Goal: Task Accomplishment & Management: Use online tool/utility

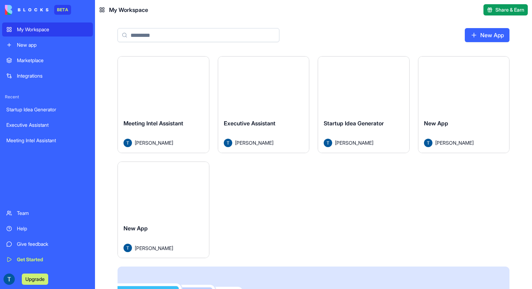
click at [176, 84] on button "Launch" at bounding box center [163, 85] width 53 height 14
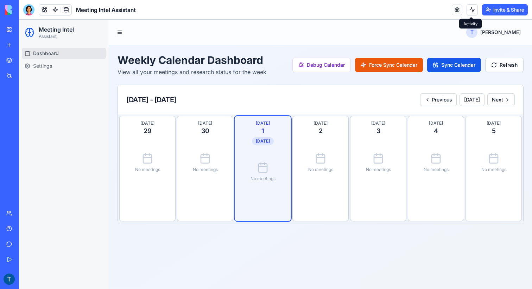
click at [469, 11] on button at bounding box center [471, 9] width 11 height 11
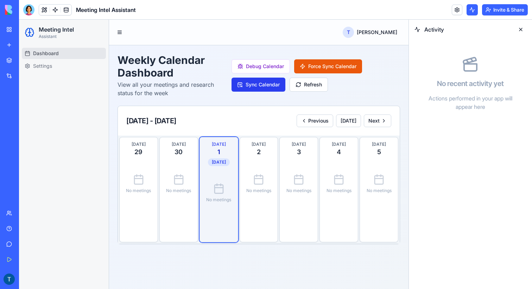
click at [279, 86] on button "Sync Calendar" at bounding box center [258, 85] width 54 height 14
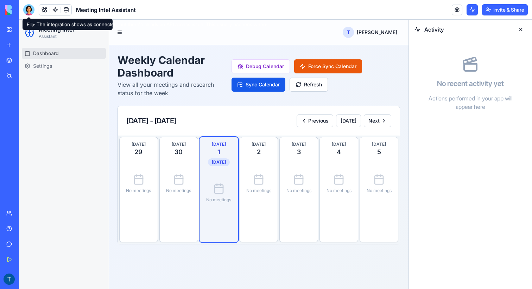
click at [31, 12] on div at bounding box center [28, 9] width 11 height 11
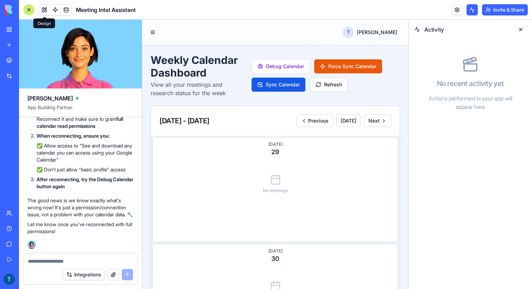
click at [43, 2] on header "Meeting Intel Assistant Invite & Share" at bounding box center [275, 10] width 513 height 20
click at [43, 5] on button at bounding box center [44, 10] width 11 height 11
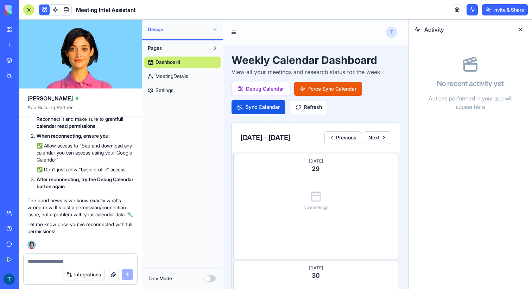
click at [516, 25] on button at bounding box center [520, 29] width 11 height 11
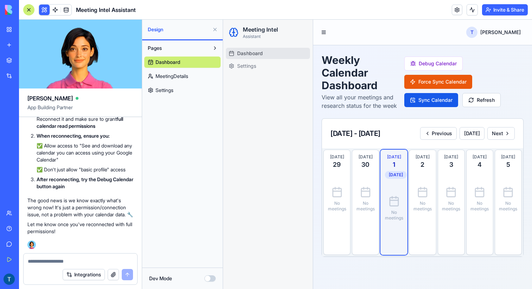
click at [206, 275] on div "Dev Mode" at bounding box center [182, 278] width 80 height 21
click at [207, 279] on button "Dev Mode" at bounding box center [209, 279] width 11 height 6
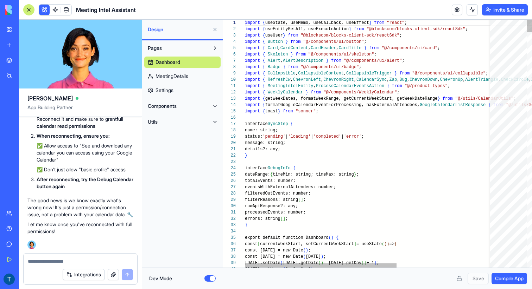
scroll to position [44, 0]
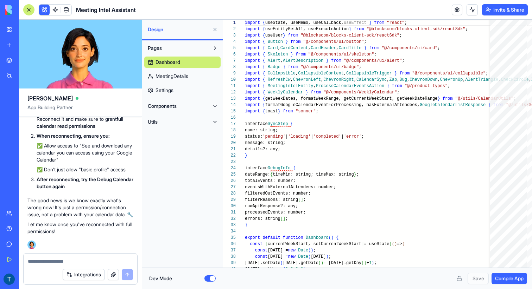
click at [172, 104] on span "Components" at bounding box center [162, 106] width 29 height 7
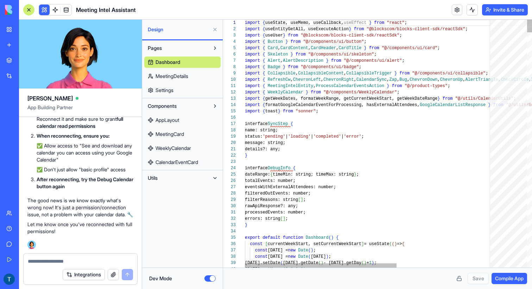
type textarea "**********"
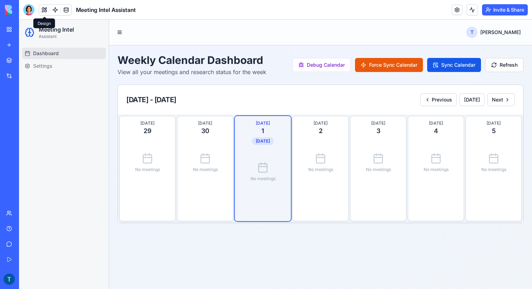
click at [46, 10] on button at bounding box center [44, 10] width 11 height 11
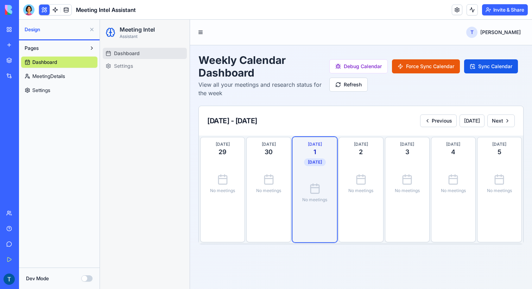
click at [85, 285] on div "Dev Mode" at bounding box center [59, 278] width 80 height 21
click at [85, 281] on button "Dev Mode" at bounding box center [86, 279] width 11 height 6
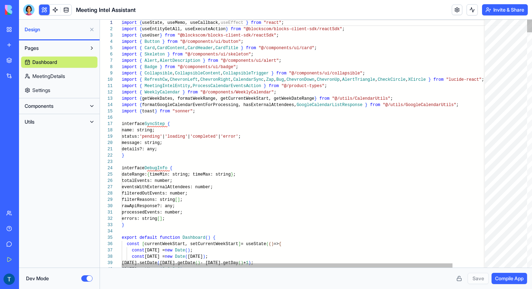
scroll to position [44, 0]
type textarea "**********"
type textarea "*"
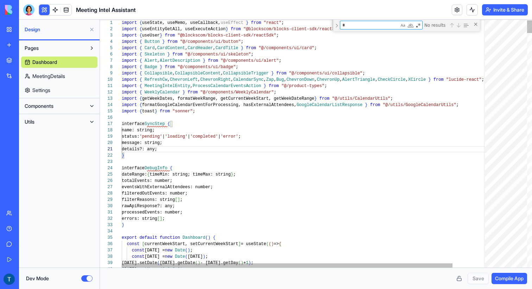
type textarea "**********"
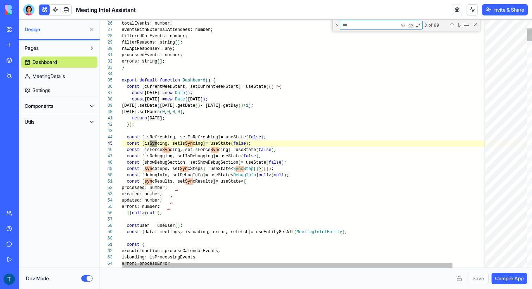
type textarea "****"
type textarea "**********"
type textarea "****"
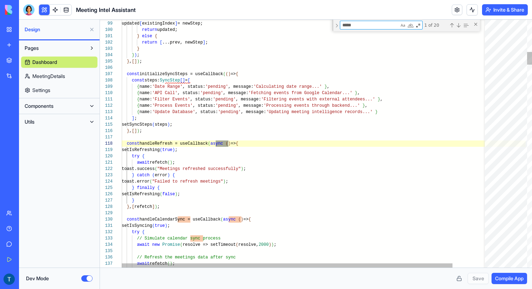
type textarea "**********"
type textarea "******"
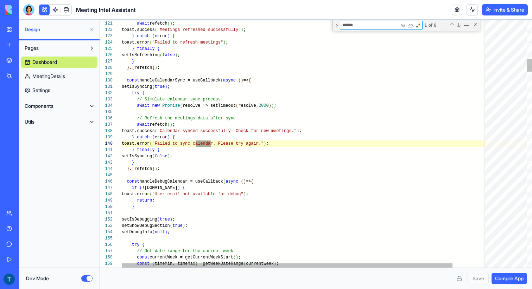
type textarea "**********"
type textarea "*******"
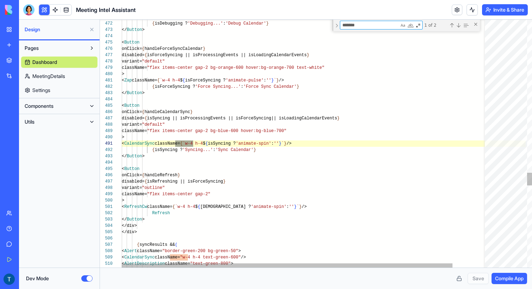
type textarea "**********"
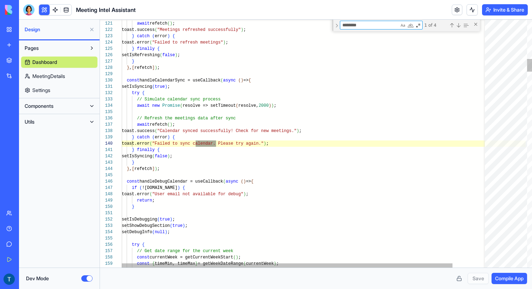
type textarea "*********"
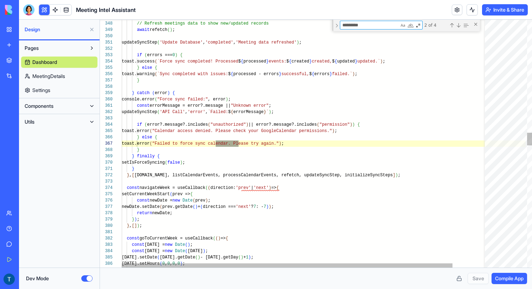
scroll to position [63, 170]
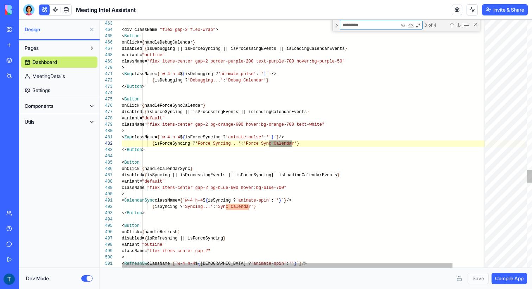
type textarea "**********"
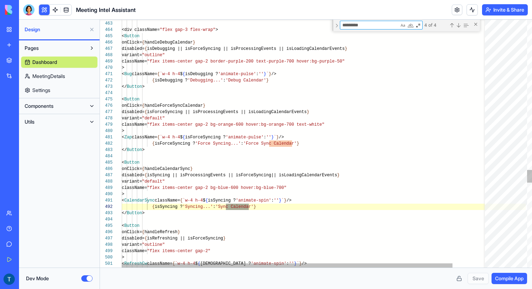
type textarea "*********"
type textarea "**********"
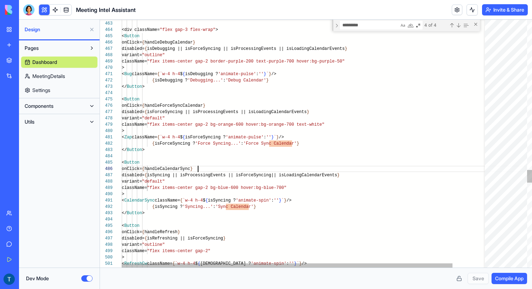
type textarea "**********"
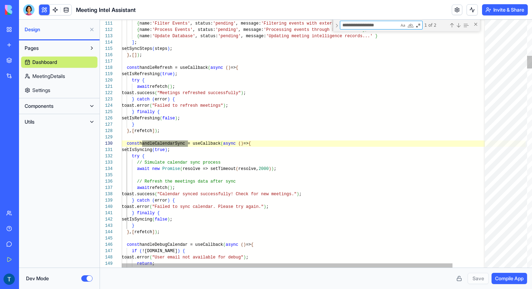
scroll to position [63, 66]
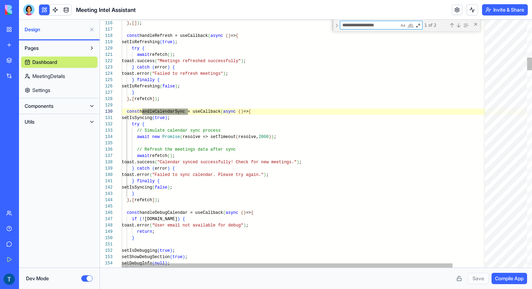
type textarea "**********"
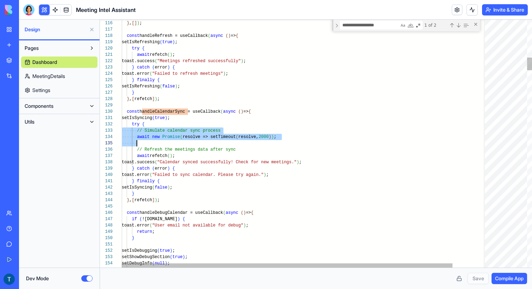
scroll to position [13, 102]
drag, startPoint x: 136, startPoint y: 132, endPoint x: 222, endPoint y: 148, distance: 86.9
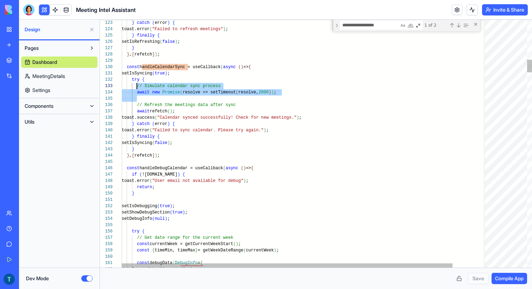
scroll to position [13, 15]
drag, startPoint x: 141, startPoint y: 96, endPoint x: 137, endPoint y: 89, distance: 8.3
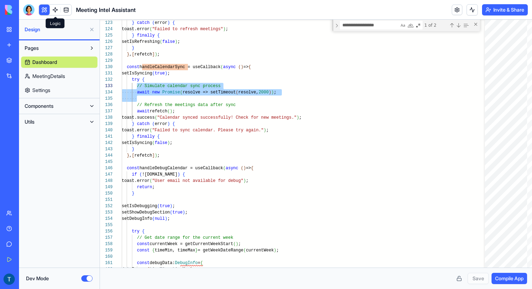
click at [58, 13] on link at bounding box center [55, 10] width 11 height 11
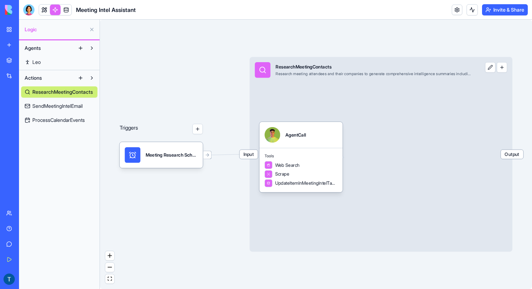
click at [69, 122] on span "ProcessCalendarEvents" at bounding box center [58, 120] width 52 height 7
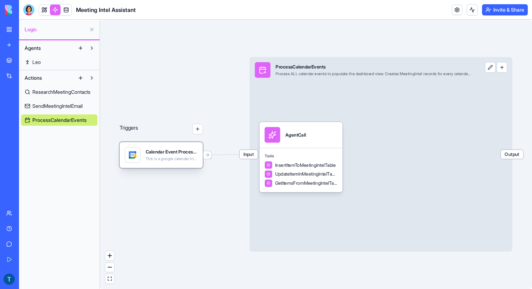
click at [169, 166] on div "Calendar Event ProcessorTrigger This is a google calendar trigger set" at bounding box center [161, 155] width 83 height 26
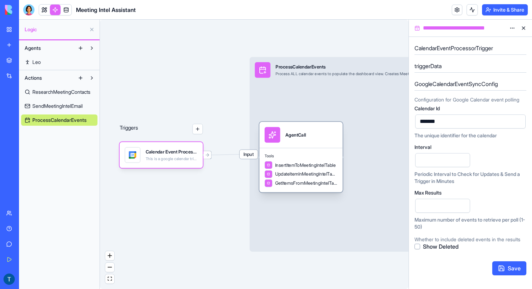
click at [323, 153] on div "Tools InsertItemToMeetingIntelTable UpdateItemInMeetingIntelTable GetItemsFromM…" at bounding box center [300, 170] width 83 height 45
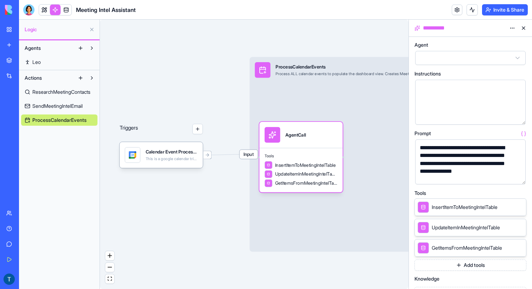
click at [516, 175] on button "button" at bounding box center [518, 177] width 11 height 11
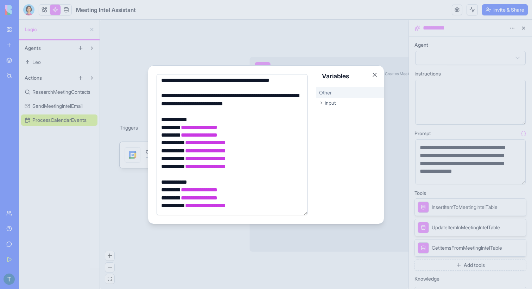
scroll to position [173, 0]
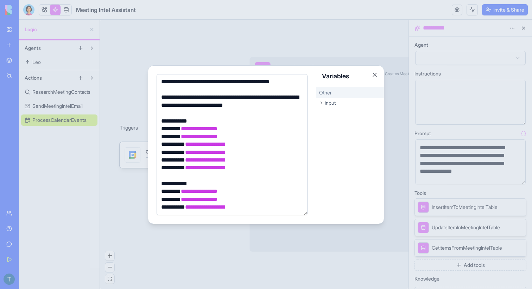
click at [227, 56] on div at bounding box center [266, 144] width 532 height 289
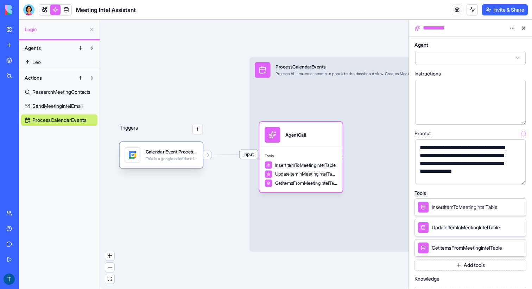
click at [187, 164] on div "Calendar Event ProcessorTrigger This is a google calendar trigger set" at bounding box center [161, 155] width 83 height 26
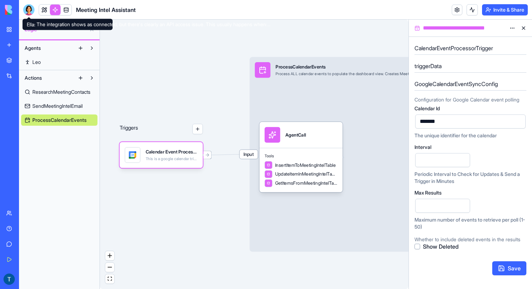
click at [32, 11] on div at bounding box center [28, 9] width 11 height 11
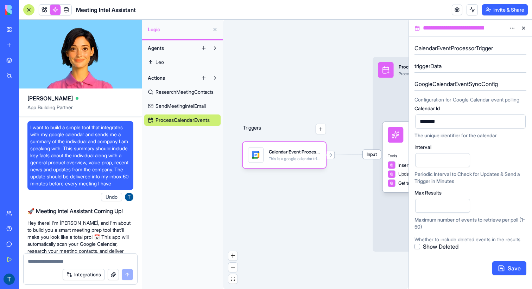
click at [37, 131] on span "I want to build a simple tool that integrates with my google calendar and sends…" at bounding box center [80, 155] width 100 height 63
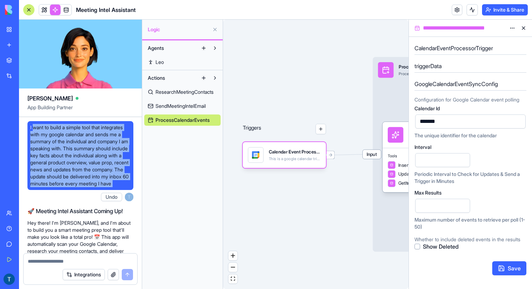
drag, startPoint x: 37, startPoint y: 131, endPoint x: 101, endPoint y: 188, distance: 85.4
click at [101, 187] on span "I want to build a simple tool that integrates with my google calendar and sends…" at bounding box center [80, 155] width 100 height 63
click at [90, 187] on span "I want to build a simple tool that integrates with my google calendar and sends…" at bounding box center [80, 155] width 100 height 63
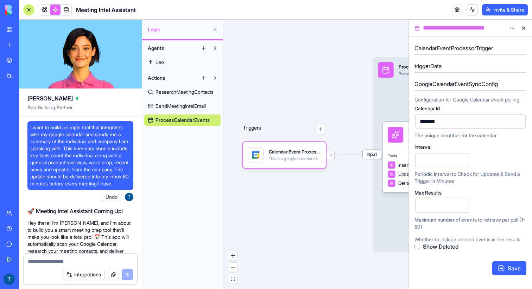
click at [90, 187] on span "I want to build a simple tool that integrates with my google calendar and sends…" at bounding box center [80, 155] width 100 height 63
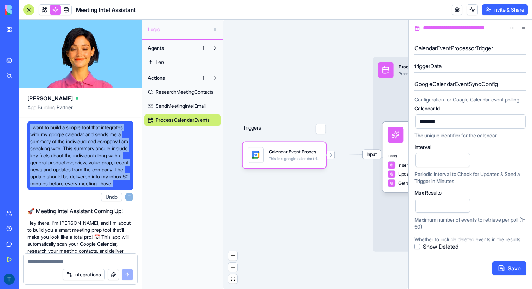
drag, startPoint x: 90, startPoint y: 193, endPoint x: 28, endPoint y: 128, distance: 89.7
click at [28, 128] on div "I want to build a simple tool that integrates with my google calendar and sends…" at bounding box center [80, 155] width 106 height 69
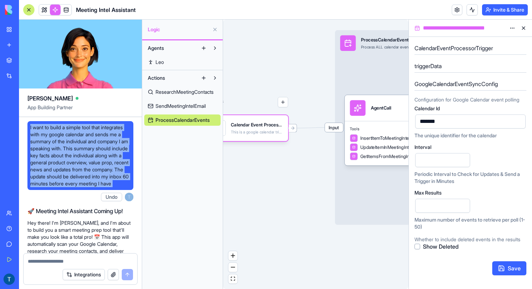
click at [203, 105] on span "SendMeetingIntelEmail" at bounding box center [180, 106] width 50 height 7
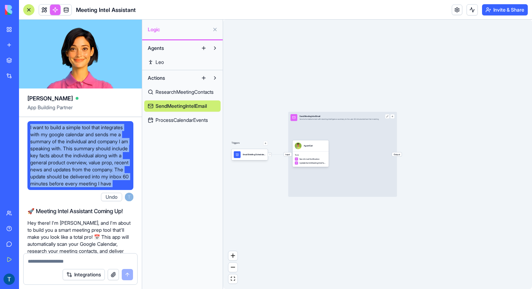
click at [197, 91] on span "ResearchMeetingContacts" at bounding box center [184, 92] width 58 height 7
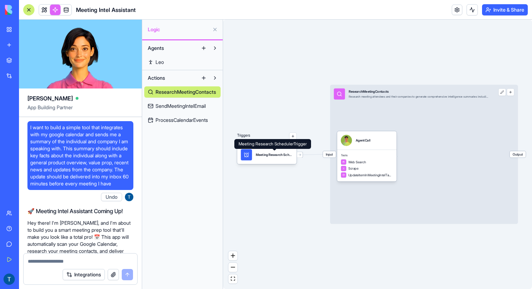
click at [275, 153] on body "BETA My Workspace New app Marketplace Integrations Recent Startup Idea Generato…" at bounding box center [266, 144] width 532 height 289
click at [276, 159] on div "Meeting Research SchedulerTrigger" at bounding box center [274, 154] width 37 height 11
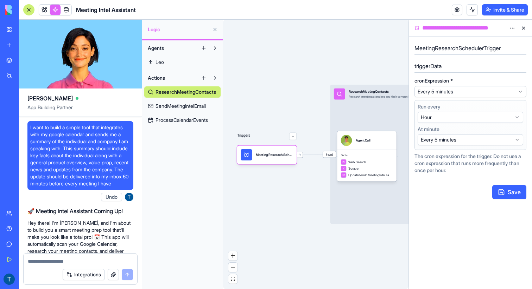
click at [180, 104] on span "SendMeetingIntelEmail" at bounding box center [180, 106] width 50 height 7
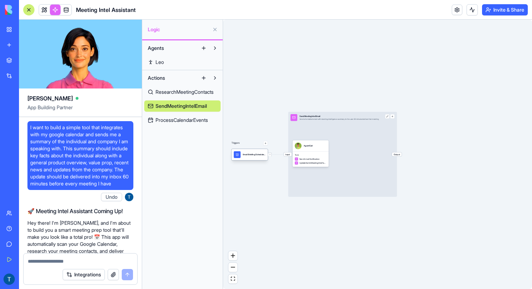
click at [247, 151] on div "Email Briefing SchedulerTrigger" at bounding box center [249, 154] width 36 height 11
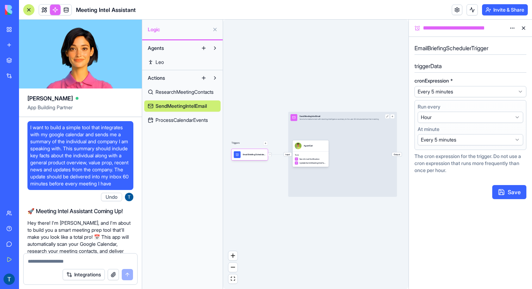
click at [191, 91] on span "ResearchMeetingContacts" at bounding box center [184, 92] width 58 height 7
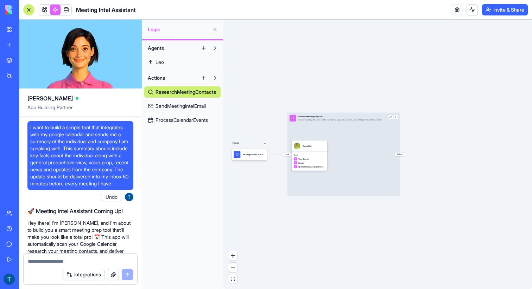
click at [187, 104] on span "SendMeetingIntelEmail" at bounding box center [180, 106] width 50 height 7
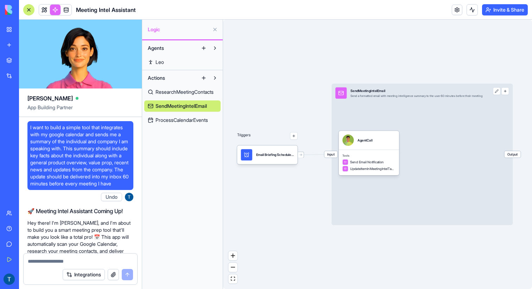
click at [194, 96] on link "ResearchMeetingContacts" at bounding box center [182, 91] width 76 height 11
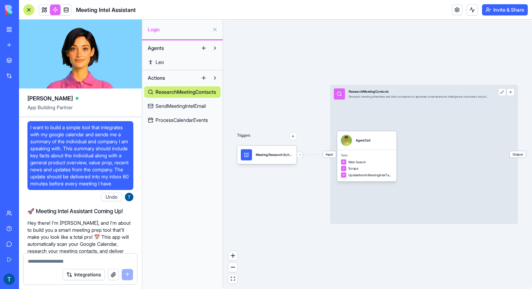
click at [206, 110] on link "SendMeetingIntelEmail" at bounding box center [182, 106] width 76 height 11
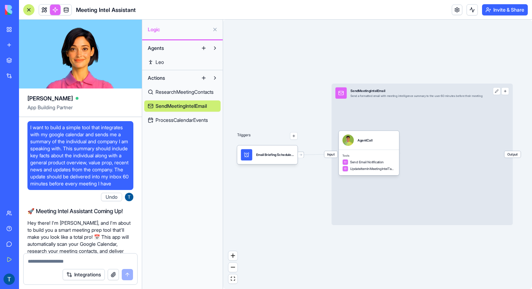
click at [201, 93] on span "ResearchMeetingContacts" at bounding box center [184, 92] width 58 height 7
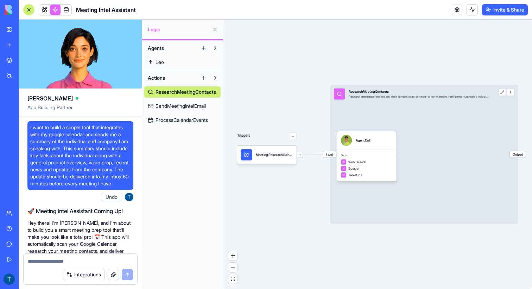
click at [201, 107] on span "SendMeetingIntelEmail" at bounding box center [180, 106] width 50 height 7
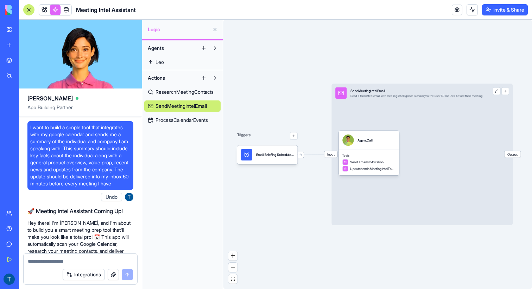
click at [197, 120] on span "ProcessCalendarEvents" at bounding box center [181, 120] width 52 height 7
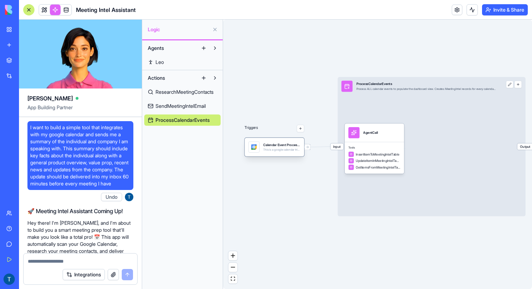
click at [277, 153] on div "Calendar Event ProcessorTrigger This is a google calendar trigger set" at bounding box center [273, 147] width 59 height 19
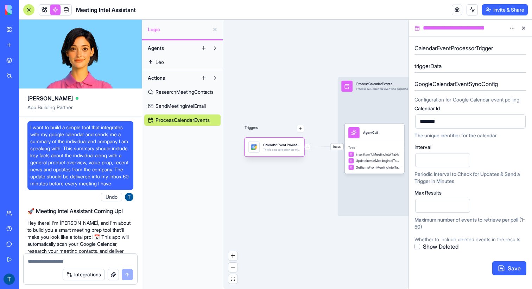
click at [277, 153] on div "Calendar Event ProcessorTrigger This is a google calendar trigger set" at bounding box center [273, 147] width 59 height 19
click at [526, 27] on button at bounding box center [522, 27] width 11 height 11
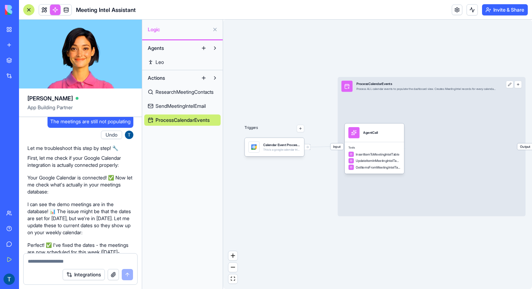
scroll to position [2362, 0]
click at [376, 138] on div "AgentCall" at bounding box center [370, 132] width 15 height 11
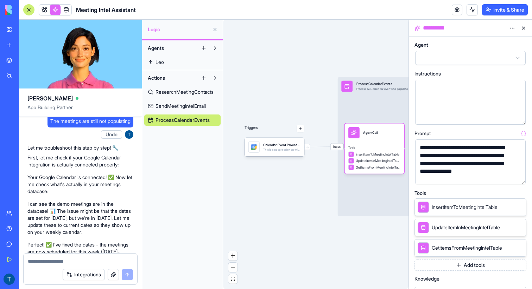
click at [479, 264] on button "Add tools" at bounding box center [470, 265] width 112 height 11
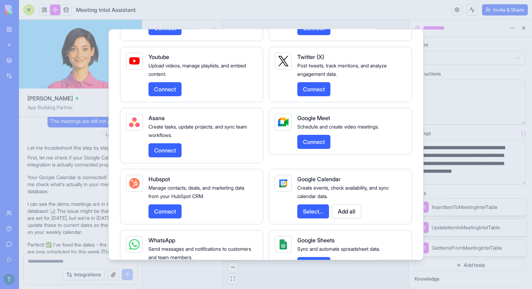
scroll to position [1039, 0]
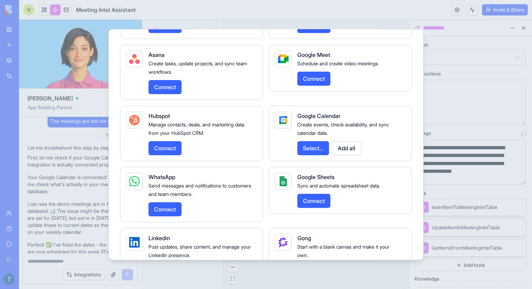
click at [312, 155] on button "Select..." at bounding box center [313, 148] width 32 height 14
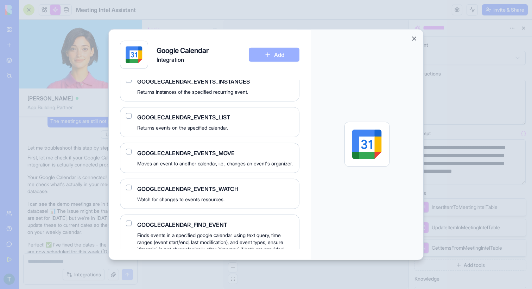
scroll to position [417, 0]
click at [220, 121] on span "GOOGLECALENDAR_EVENTS_LIST" at bounding box center [215, 116] width 156 height 8
drag, startPoint x: 220, startPoint y: 125, endPoint x: 224, endPoint y: 134, distance: 9.3
click at [224, 131] on div "GOOGLECALENDAR_EVENTS_LIST Returns events on the specified calendar." at bounding box center [215, 121] width 156 height 18
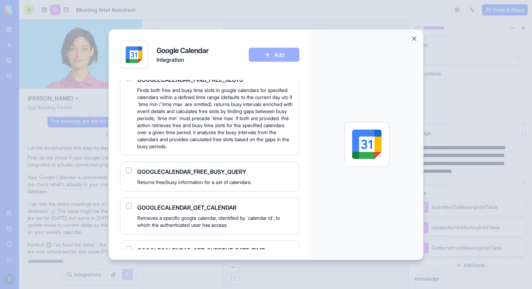
scroll to position [613, 0]
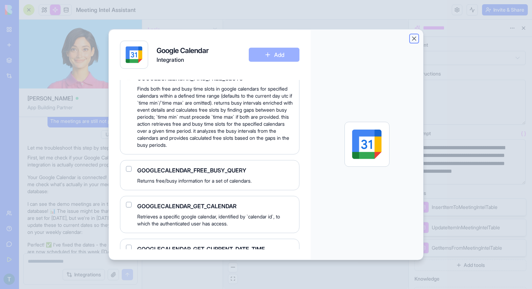
click at [414, 39] on button "Close" at bounding box center [413, 38] width 7 height 7
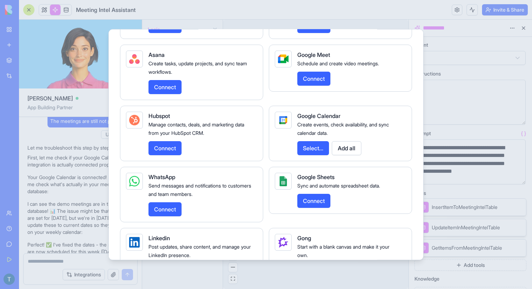
click at [432, 38] on div at bounding box center [266, 144] width 532 height 289
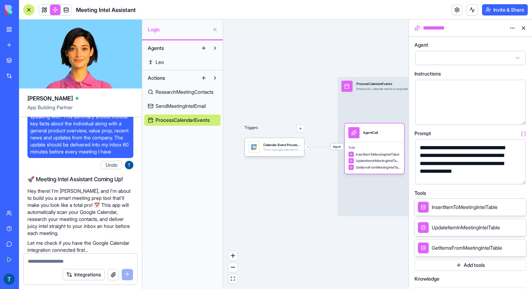
scroll to position [0, 0]
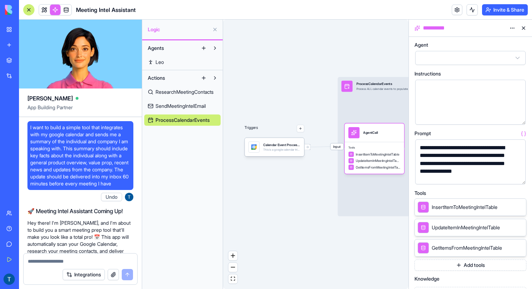
click at [182, 94] on span "ResearchMeetingContacts" at bounding box center [184, 92] width 58 height 7
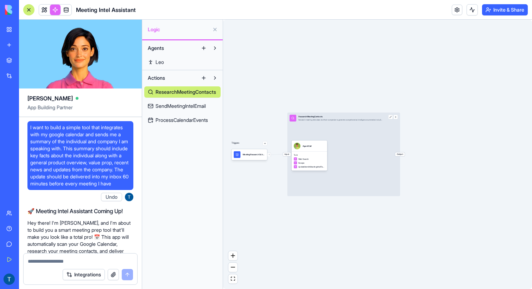
click at [194, 108] on span "SendMeetingIntelEmail" at bounding box center [180, 106] width 50 height 7
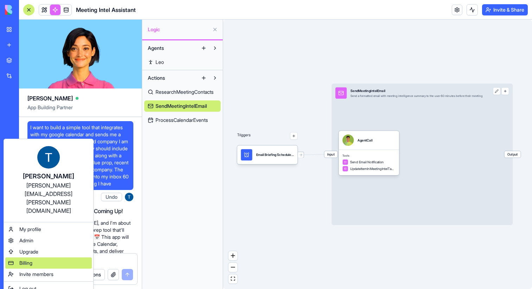
click at [67, 258] on div "Billing" at bounding box center [48, 263] width 86 height 11
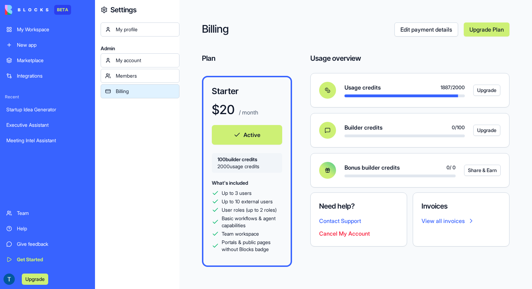
click at [461, 88] on span "1887 / 2000" at bounding box center [452, 87] width 24 height 7
drag, startPoint x: 461, startPoint y: 88, endPoint x: 431, endPoint y: 86, distance: 29.6
click at [431, 86] on div "Usage credits 1887 / 2000" at bounding box center [404, 87] width 120 height 8
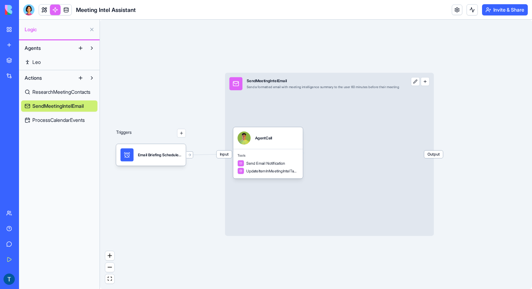
click at [57, 121] on span "ProcessCalendarEvents" at bounding box center [58, 120] width 52 height 7
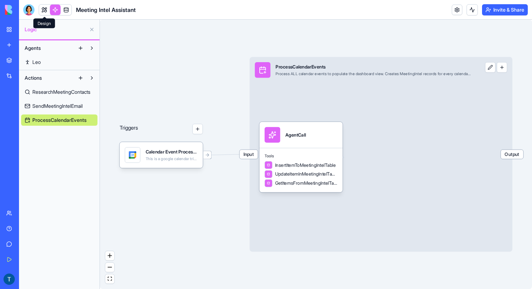
click at [44, 8] on link at bounding box center [44, 10] width 11 height 11
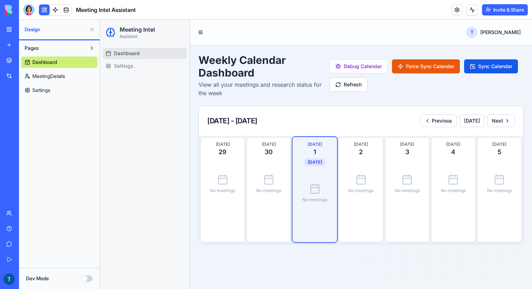
click at [14, 77] on link "Integrations" at bounding box center [16, 76] width 28 height 14
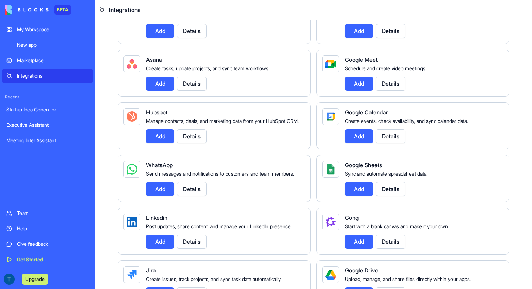
scroll to position [144, 0]
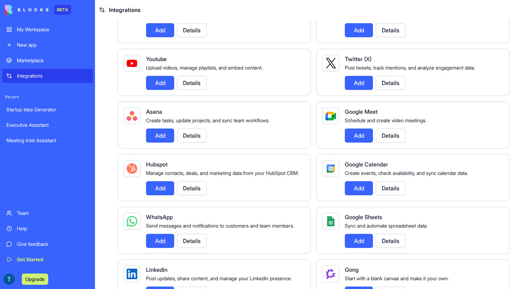
click at [380, 195] on button "Details" at bounding box center [390, 188] width 30 height 14
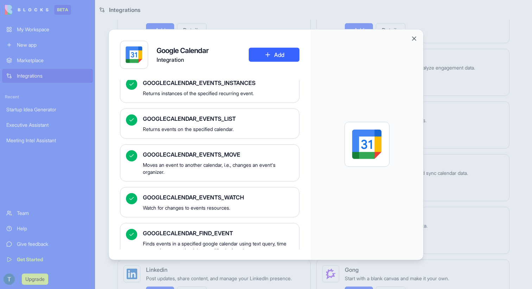
scroll to position [423, 0]
click at [184, 119] on span "GOOGLECALENDAR_EVENTS_LIST" at bounding box center [218, 118] width 150 height 8
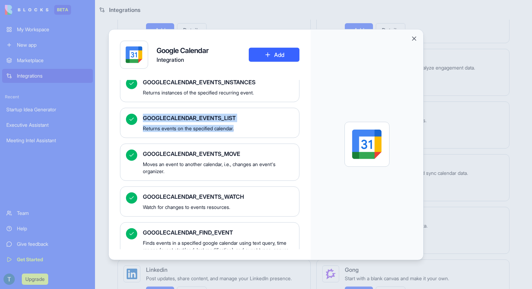
drag, startPoint x: 184, startPoint y: 119, endPoint x: 238, endPoint y: 129, distance: 54.7
click at [238, 129] on div "GOOGLECALENDAR_EVENTS_LIST Returns events on the specified calendar." at bounding box center [218, 123] width 150 height 18
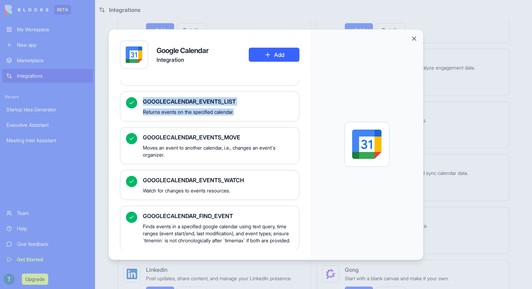
scroll to position [410, 0]
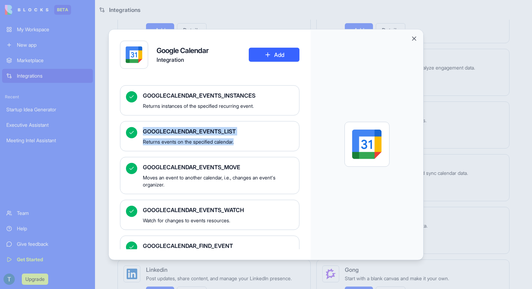
click at [247, 142] on span "Returns events on the specified calendar." at bounding box center [218, 141] width 150 height 7
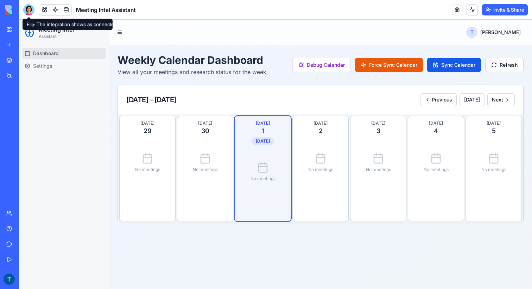
click at [28, 12] on div at bounding box center [28, 9] width 11 height 11
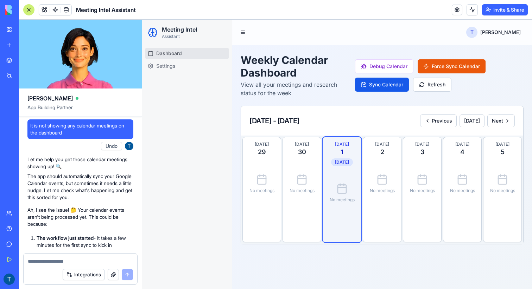
scroll to position [658, 0]
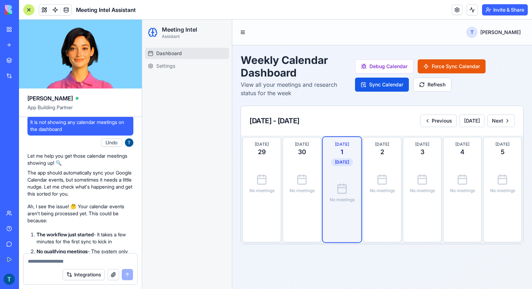
click at [37, 184] on p "The app should automatically sync your Google Calendar events, but sometimes it…" at bounding box center [80, 183] width 106 height 28
drag, startPoint x: 37, startPoint y: 184, endPoint x: 57, endPoint y: 197, distance: 23.5
click at [57, 197] on p "The app should automatically sync your Google Calendar events, but sometimes it…" at bounding box center [80, 183] width 106 height 28
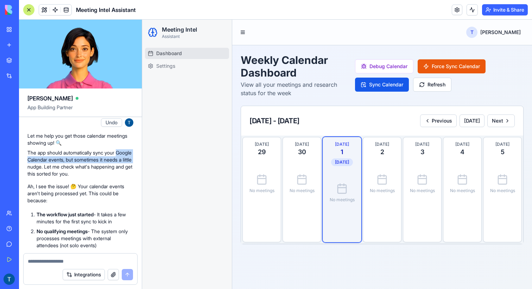
scroll to position [679, 0]
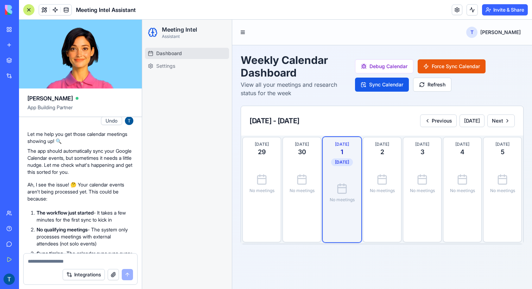
click at [31, 194] on p "Ah, I see the issue! 🤔 Your calendar events aren't being processed yet. This co…" at bounding box center [80, 191] width 106 height 21
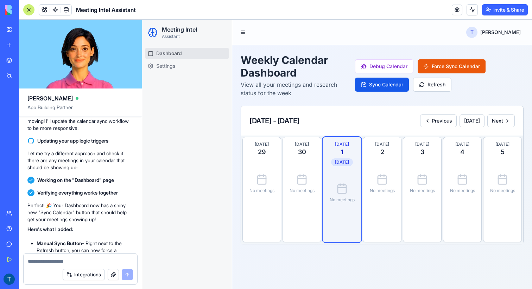
scroll to position [841, 0]
click at [49, 218] on p "Perfect! 🎉 Your Dashboard now has a shiny new "Sync Calendar" button that shoul…" at bounding box center [80, 211] width 106 height 21
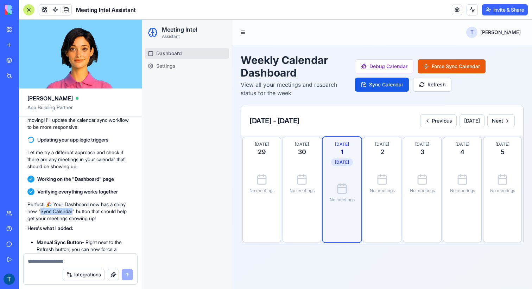
drag, startPoint x: 49, startPoint y: 218, endPoint x: 57, endPoint y: 218, distance: 8.4
click at [57, 218] on p "Perfect! 🎉 Your Dashboard now has a shiny new "Sync Calendar" button that shoul…" at bounding box center [80, 211] width 106 height 21
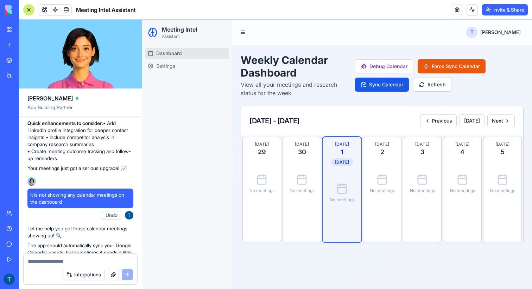
scroll to position [590, 0]
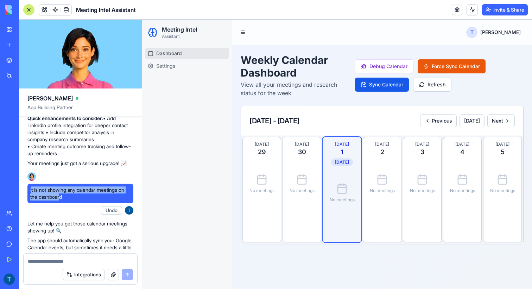
drag, startPoint x: 62, startPoint y: 203, endPoint x: 32, endPoint y: 198, distance: 30.3
click at [32, 198] on span "It is not showing any calendar meetings on the dashboard" at bounding box center [80, 194] width 100 height 14
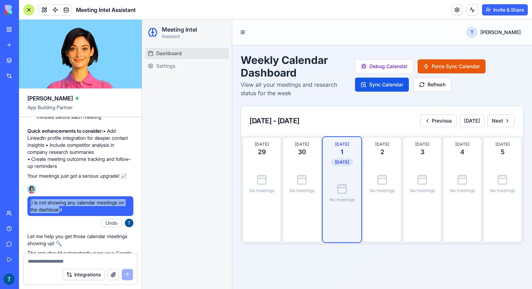
scroll to position [612, 0]
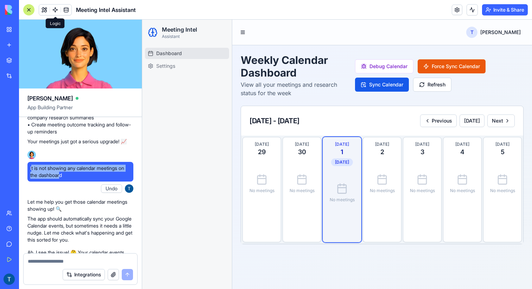
click at [51, 13] on link at bounding box center [55, 10] width 11 height 11
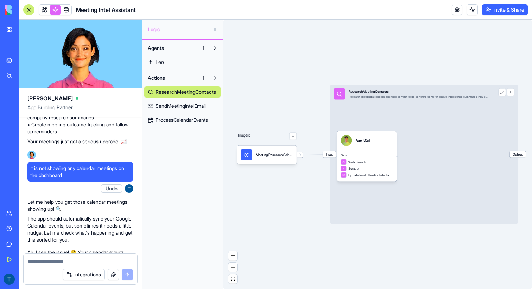
click at [180, 114] on div "ResearchMeetingContacts SendMeetingIntelEmail ProcessCalendarEvents" at bounding box center [182, 105] width 76 height 42
click at [179, 122] on span "ProcessCalendarEvents" at bounding box center [181, 120] width 52 height 7
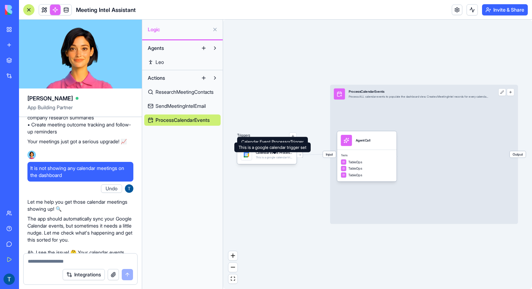
click at [273, 156] on div "This is a google calendar trigger set" at bounding box center [274, 158] width 37 height 4
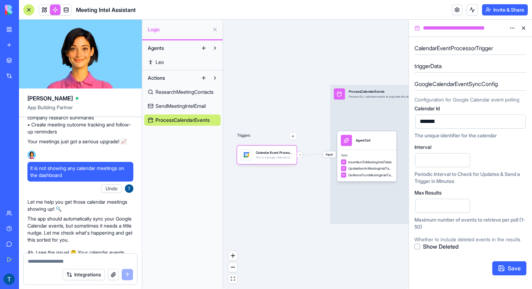
click at [426, 161] on input "*" at bounding box center [442, 160] width 55 height 14
click at [421, 161] on input "*" at bounding box center [442, 160] width 55 height 14
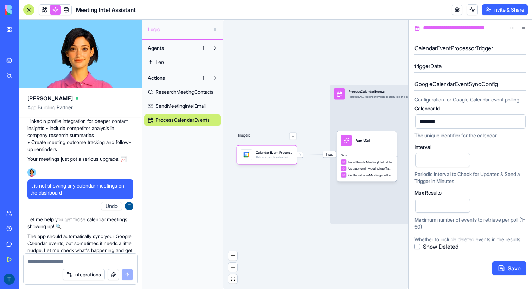
scroll to position [580, 0]
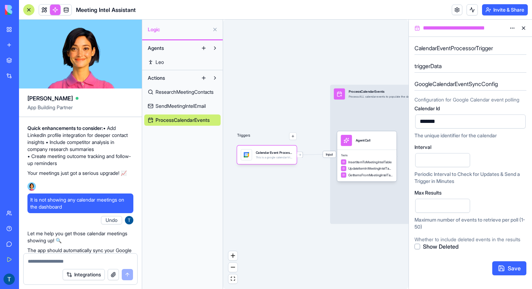
click at [40, 207] on span "It is not showing any calendar meetings on the dashboard" at bounding box center [80, 204] width 100 height 14
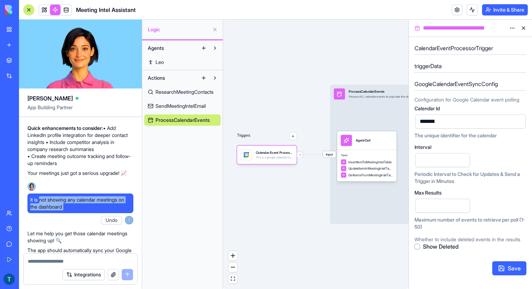
drag, startPoint x: 40, startPoint y: 207, endPoint x: 64, endPoint y: 212, distance: 24.1
click at [64, 211] on span "It is not showing any calendar meetings on the dashboard" at bounding box center [80, 204] width 100 height 14
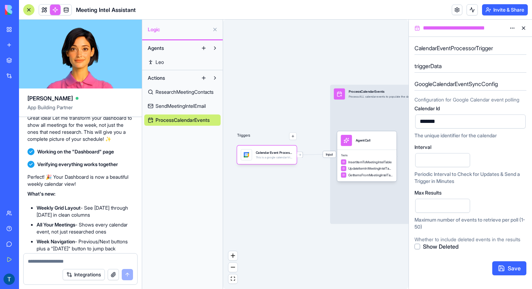
scroll to position [1204, 0]
click at [42, 140] on p "Great idea! Let me transform your dashboard to show all meetings for the week, …" at bounding box center [80, 129] width 106 height 28
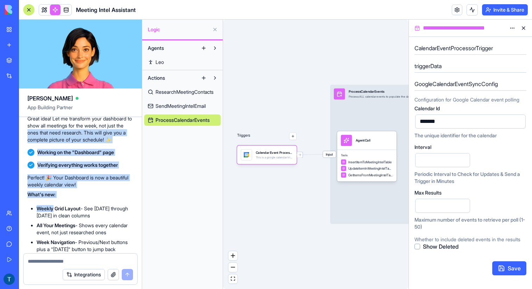
drag, startPoint x: 42, startPoint y: 140, endPoint x: 50, endPoint y: 217, distance: 76.7
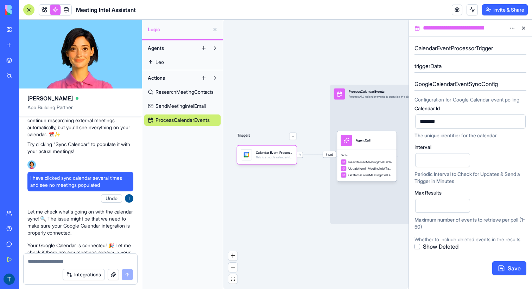
scroll to position [1425, 0]
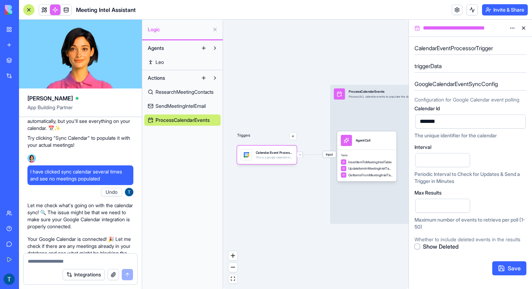
click at [44, 182] on span "I have clicked sync calendar several times and see no meetings populated" at bounding box center [80, 175] width 100 height 14
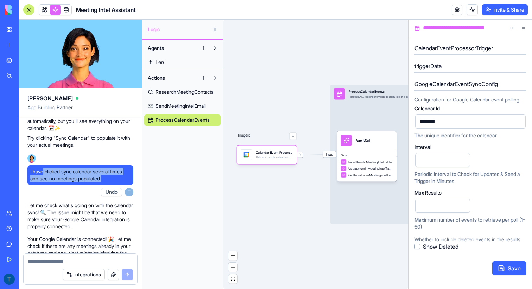
drag, startPoint x: 44, startPoint y: 202, endPoint x: 120, endPoint y: 204, distance: 76.0
click at [120, 182] on span "I have clicked sync calendar several times and see no meetings populated" at bounding box center [80, 175] width 100 height 14
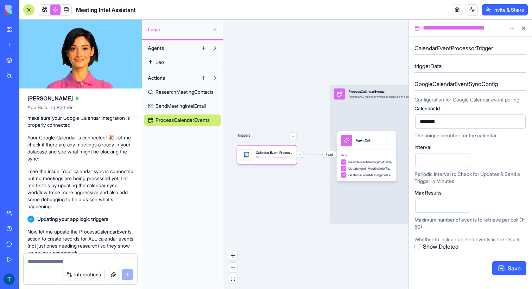
scroll to position [1528, 0]
click at [55, 205] on p "I see the issue! Your calendar sync is connected but no meetings are being proc…" at bounding box center [80, 188] width 106 height 42
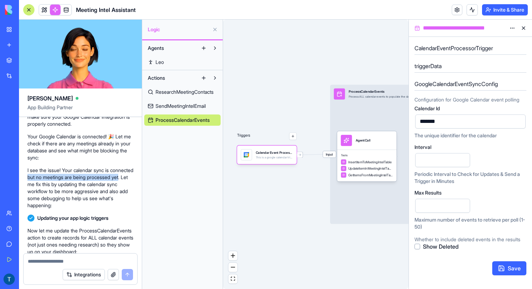
drag, startPoint x: 55, startPoint y: 205, endPoint x: 54, endPoint y: 211, distance: 6.1
click at [54, 209] on p "I see the issue! Your calendar sync is connected but no meetings are being proc…" at bounding box center [80, 188] width 106 height 42
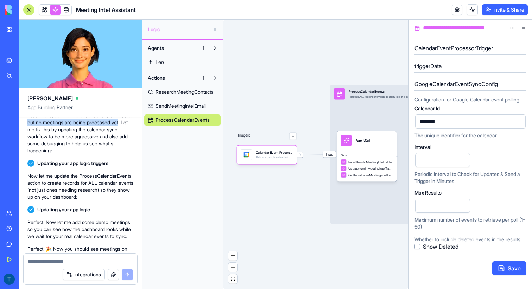
scroll to position [1583, 0]
click at [40, 167] on span "Updating your app logic triggers" at bounding box center [72, 163] width 71 height 7
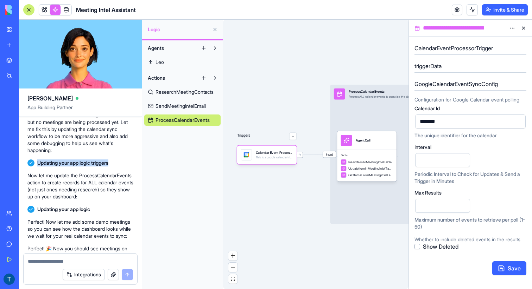
drag, startPoint x: 40, startPoint y: 190, endPoint x: 111, endPoint y: 189, distance: 71.4
click at [108, 167] on span "Updating your app logic triggers" at bounding box center [72, 163] width 71 height 7
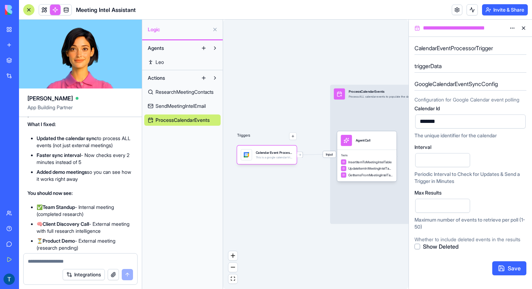
scroll to position [1728, 0]
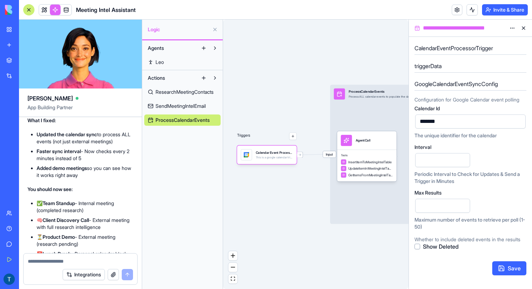
drag, startPoint x: 86, startPoint y: 202, endPoint x: 86, endPoint y: 192, distance: 10.9
click at [86, 162] on li "Faster sync interval - Now checks every 2 minutes instead of 5" at bounding box center [85, 155] width 97 height 14
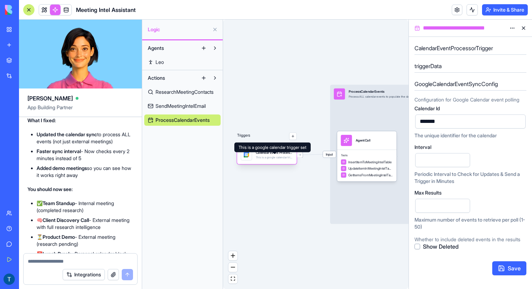
click at [280, 158] on div "This is a google calendar trigger set" at bounding box center [274, 158] width 37 height 4
click at [292, 138] on button "button" at bounding box center [292, 136] width 7 height 7
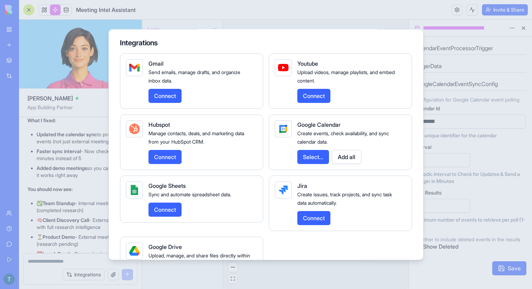
scroll to position [199, 0]
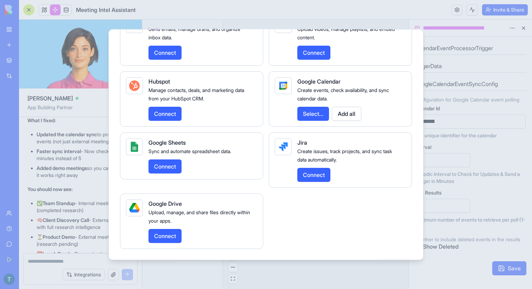
click at [314, 115] on button "Select..." at bounding box center [313, 114] width 32 height 14
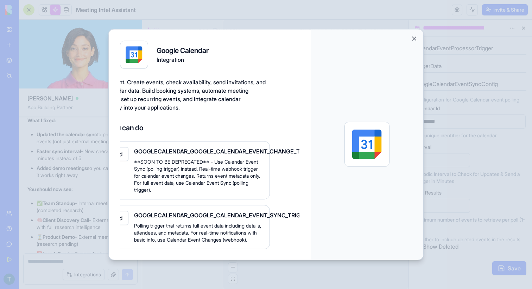
scroll to position [17, 0]
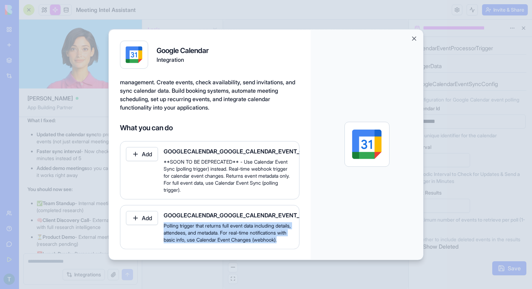
drag, startPoint x: 216, startPoint y: 238, endPoint x: 165, endPoint y: 219, distance: 54.1
click at [165, 222] on span "Polling trigger that returns full event data including details, attendees, and …" at bounding box center [228, 232] width 130 height 21
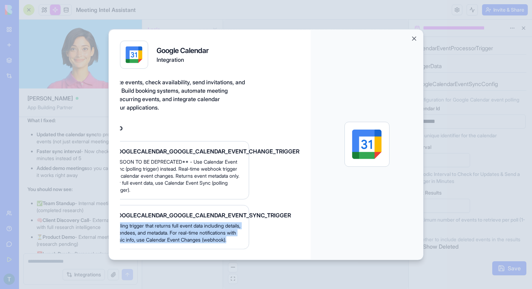
scroll to position [17, 52]
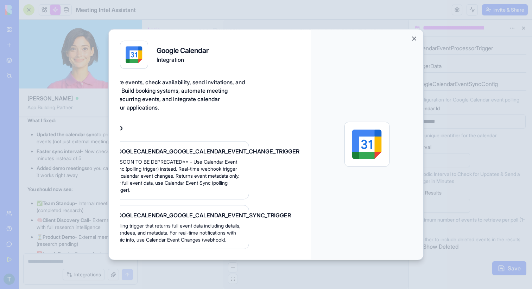
click at [428, 145] on div at bounding box center [266, 144] width 532 height 289
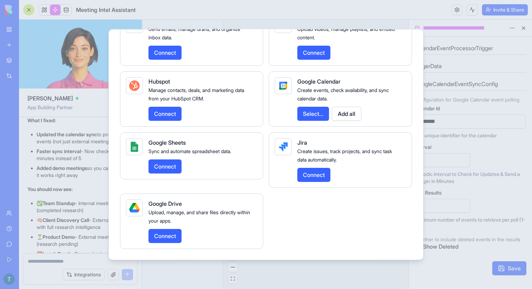
click at [447, 151] on div at bounding box center [266, 144] width 532 height 289
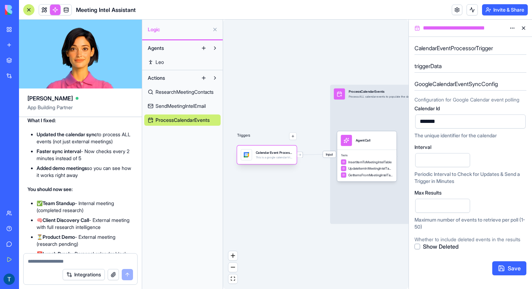
click at [267, 160] on div "Calendar Event ProcessorTrigger This is a google calendar trigger set" at bounding box center [274, 154] width 37 height 11
click at [510, 28] on html "BETA My Workspace New app Marketplace Integrations Recent Startup Idea Generato…" at bounding box center [266, 144] width 532 height 289
click at [436, 35] on html "BETA My Workspace New app Marketplace Integrations Recent Startup Idea Generato…" at bounding box center [266, 144] width 532 height 289
click at [285, 165] on div "Triggers Calendar Event ProcessorTrigger This is a google calendar trigger set …" at bounding box center [315, 155] width 185 height 270
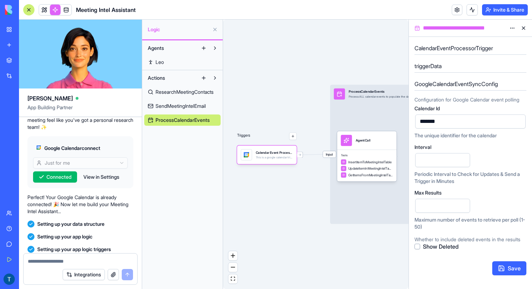
scroll to position [253, 0]
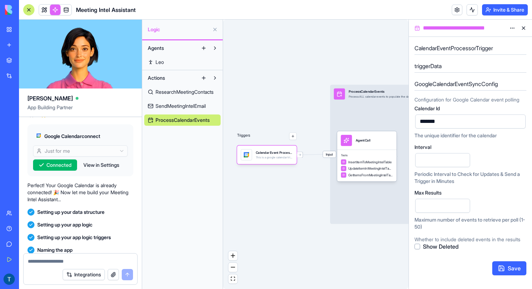
click at [264, 20] on div "Triggers Calendar Event ProcessorTrigger This is a google calendar trigger set …" at bounding box center [315, 155] width 185 height 270
click at [451, 14] on link at bounding box center [456, 10] width 11 height 11
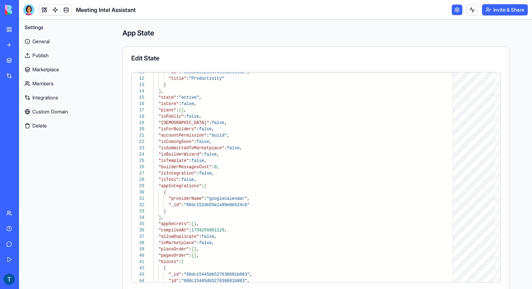
scroll to position [33, 0]
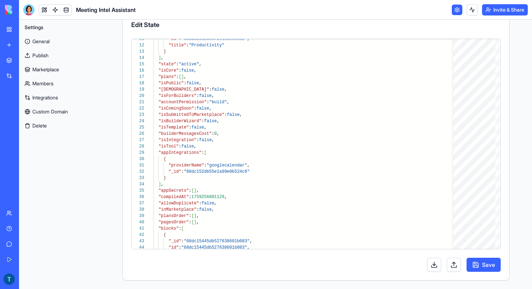
click at [431, 266] on button at bounding box center [434, 265] width 14 height 14
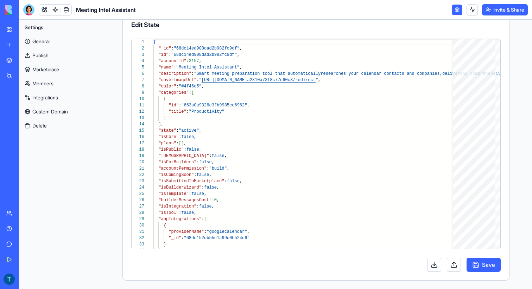
click at [24, 64] on link "Marketplace" at bounding box center [16, 60] width 28 height 14
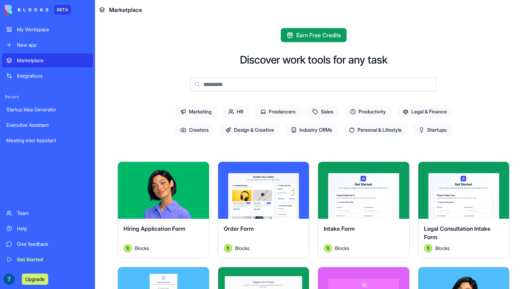
click at [264, 197] on button "Explore" at bounding box center [263, 190] width 53 height 14
click at [242, 90] on input at bounding box center [313, 84] width 246 height 14
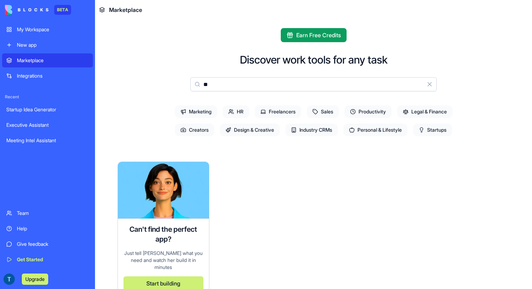
type input "*"
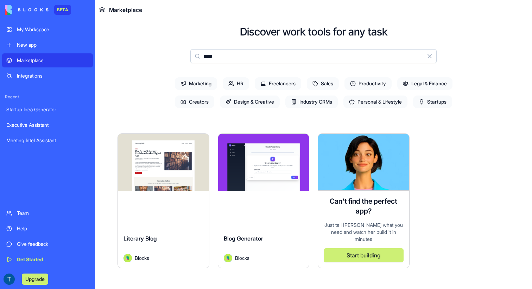
scroll to position [40, 0]
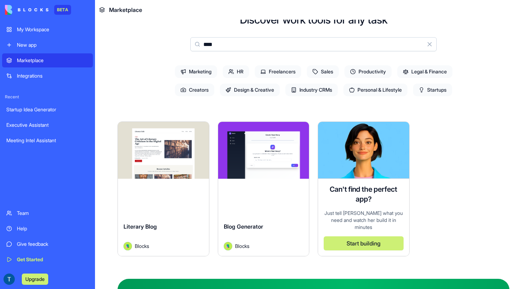
type input "****"
click at [275, 162] on div "Explore" at bounding box center [263, 150] width 91 height 57
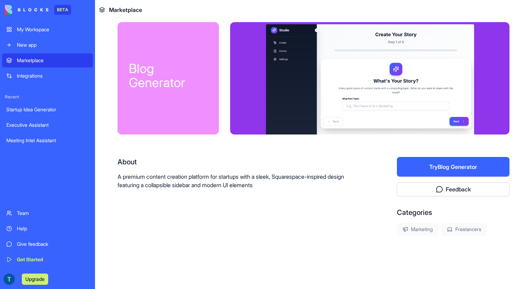
click at [456, 173] on button "Try Blog Generator" at bounding box center [453, 167] width 112 height 20
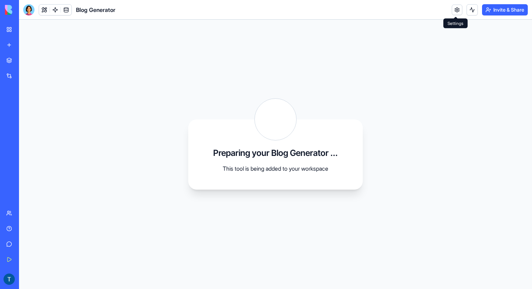
click at [459, 10] on link at bounding box center [456, 10] width 11 height 11
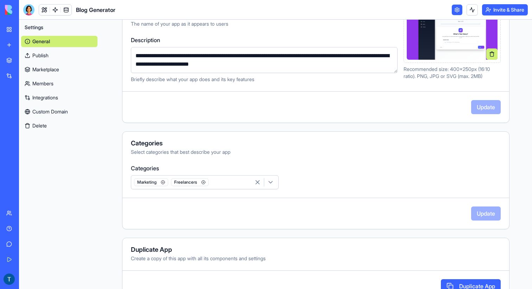
scroll to position [138, 0]
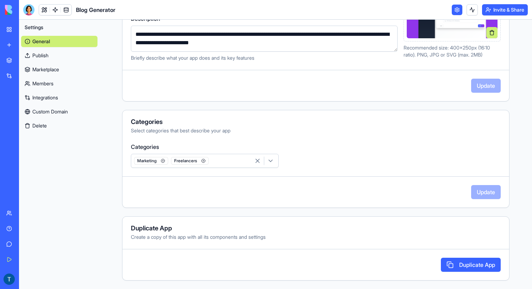
click at [69, 121] on button "Delete" at bounding box center [59, 125] width 76 height 11
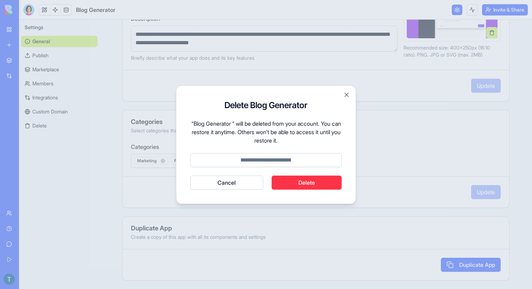
click at [275, 160] on input at bounding box center [265, 160] width 151 height 14
type input "******"
click at [317, 179] on button "Delete" at bounding box center [306, 183] width 70 height 14
